Goal: Task Accomplishment & Management: Manage account settings

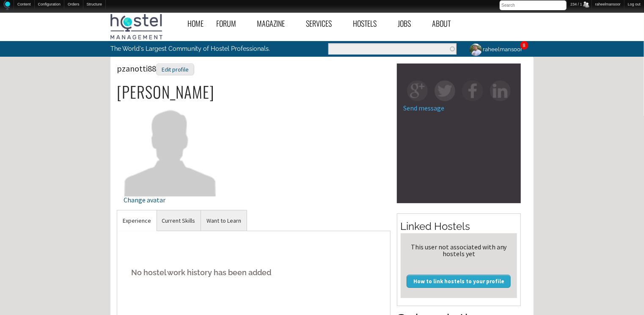
scroll to position [259, 0]
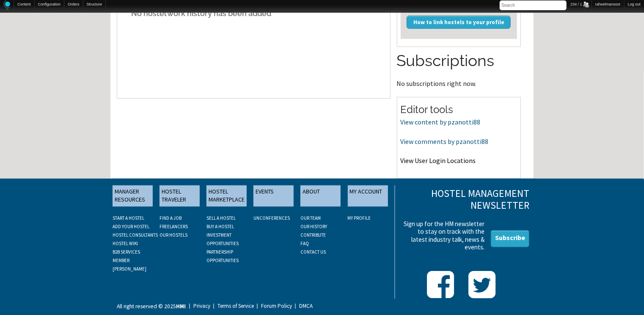
click at [317, 159] on link "View User Login Locations" at bounding box center [438, 160] width 75 height 8
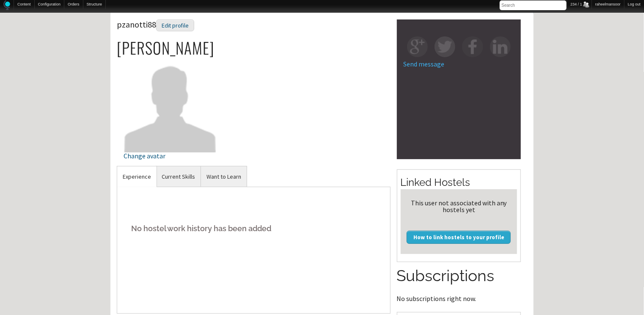
scroll to position [0, 0]
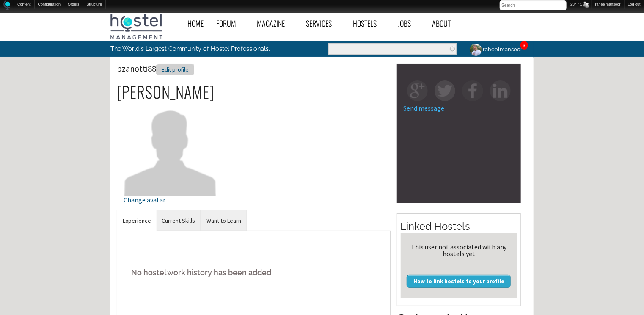
click at [190, 67] on div "Edit profile" at bounding box center [175, 69] width 38 height 12
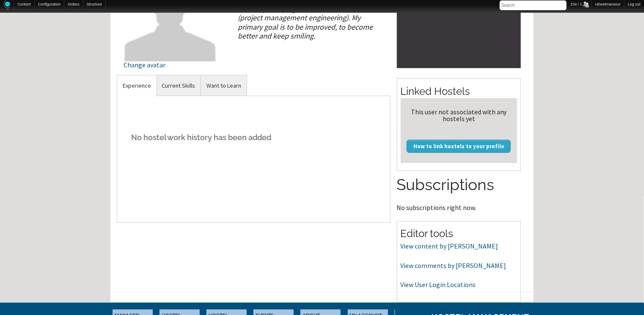
scroll to position [135, 0]
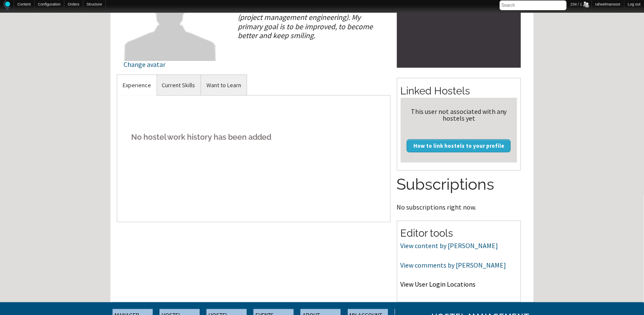
click at [317, 286] on link "View User Login Locations" at bounding box center [438, 284] width 75 height 8
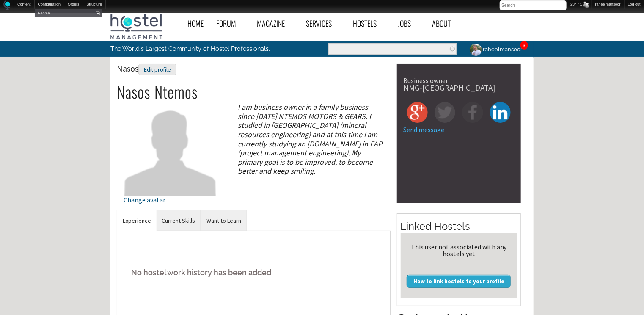
scroll to position [0, 0]
click at [170, 70] on div "Edit profile" at bounding box center [157, 69] width 38 height 12
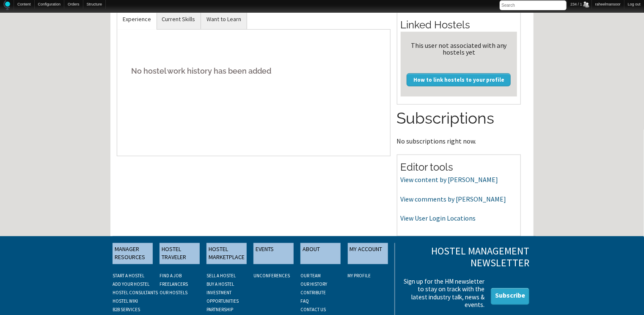
scroll to position [259, 0]
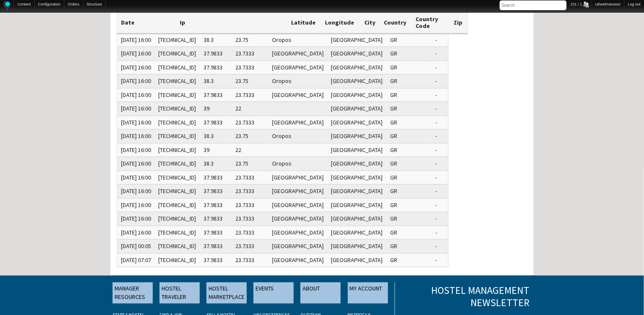
scroll to position [271, 0]
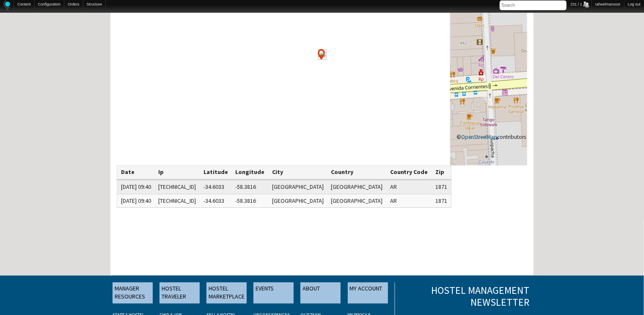
scroll to position [135, 0]
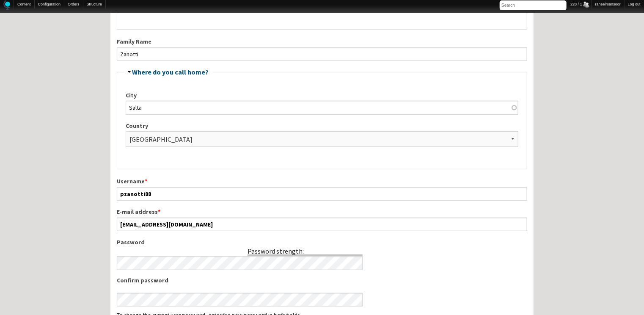
scroll to position [271, 0]
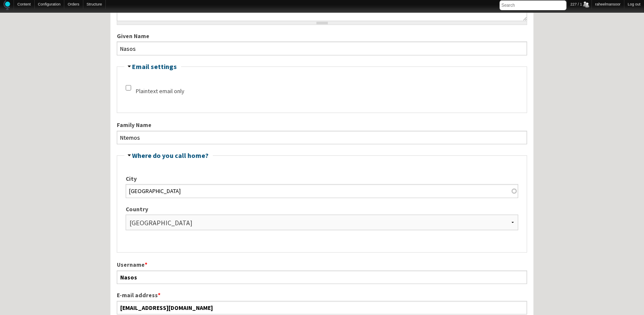
scroll to position [135, 0]
